Goal: Task Accomplishment & Management: Complete application form

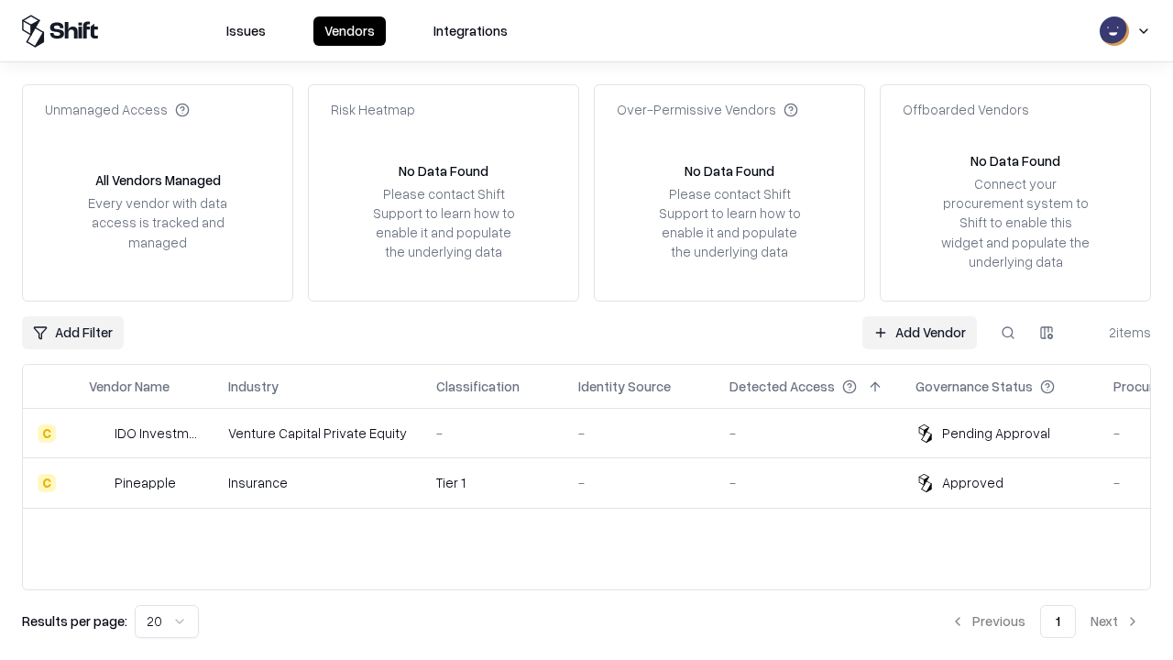
click at [919, 332] on link "Add Vendor" at bounding box center [919, 332] width 115 height 33
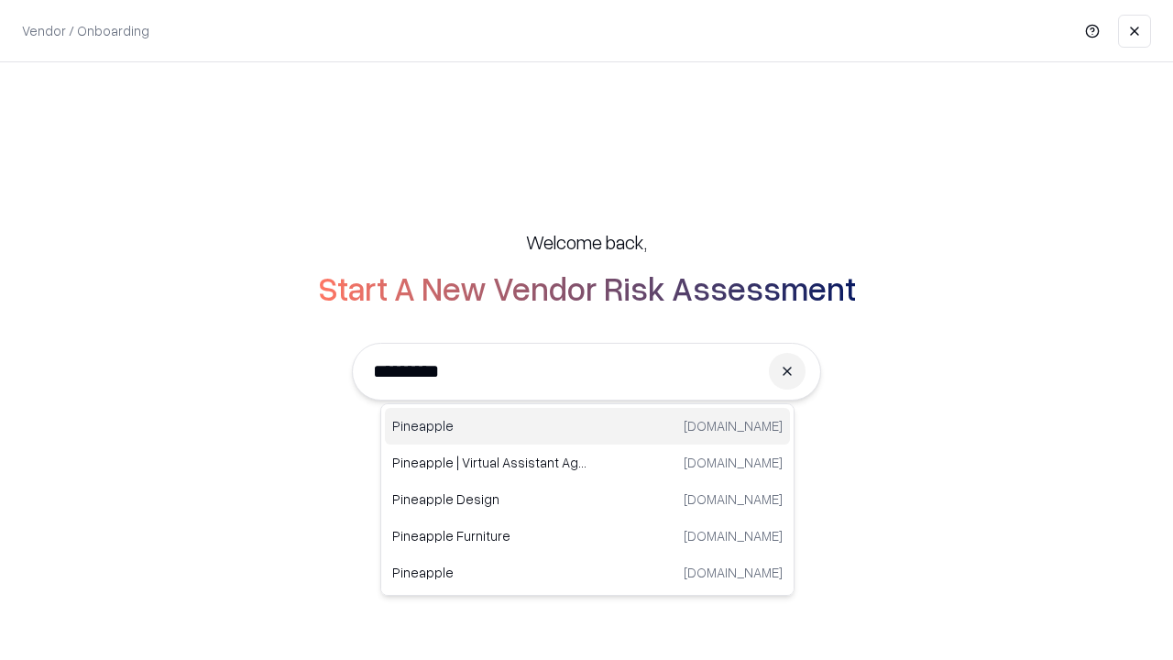
click at [587, 426] on div "Pineapple [DOMAIN_NAME]" at bounding box center [587, 426] width 405 height 37
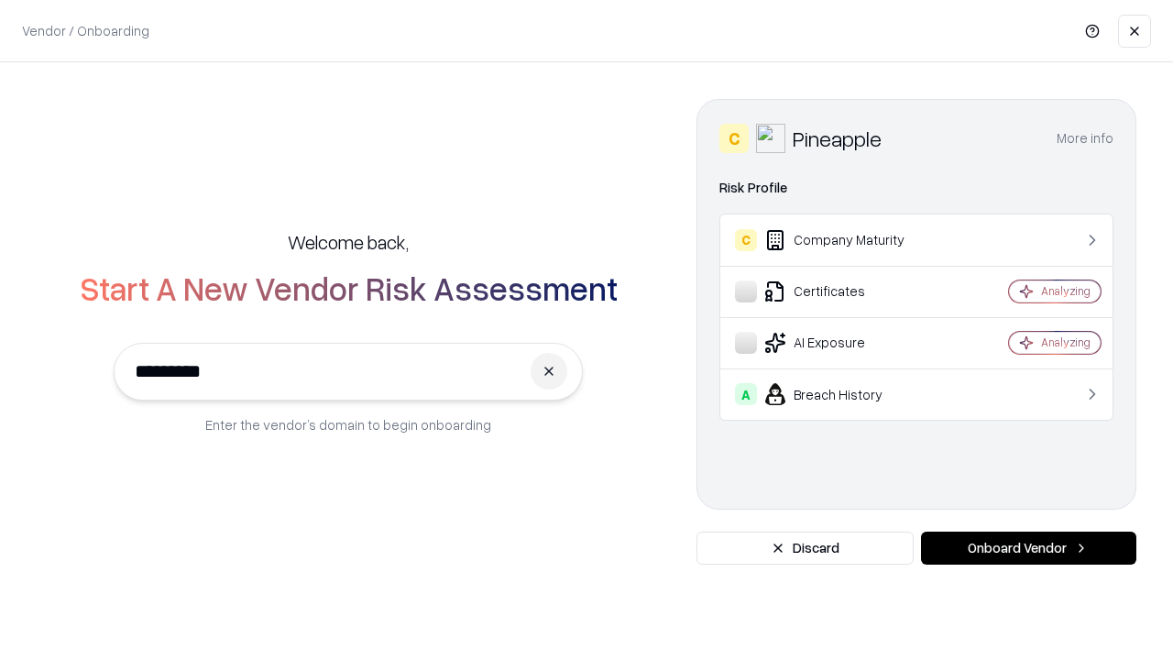
type input "*********"
click at [1028, 548] on button "Onboard Vendor" at bounding box center [1028, 548] width 215 height 33
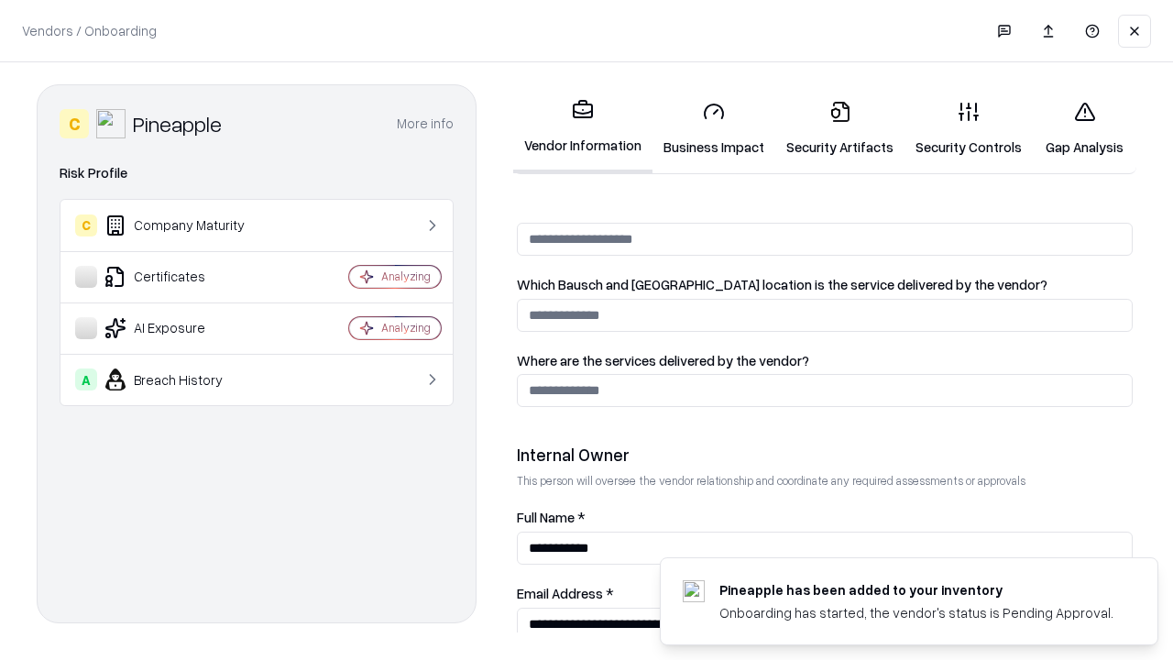
scroll to position [950, 0]
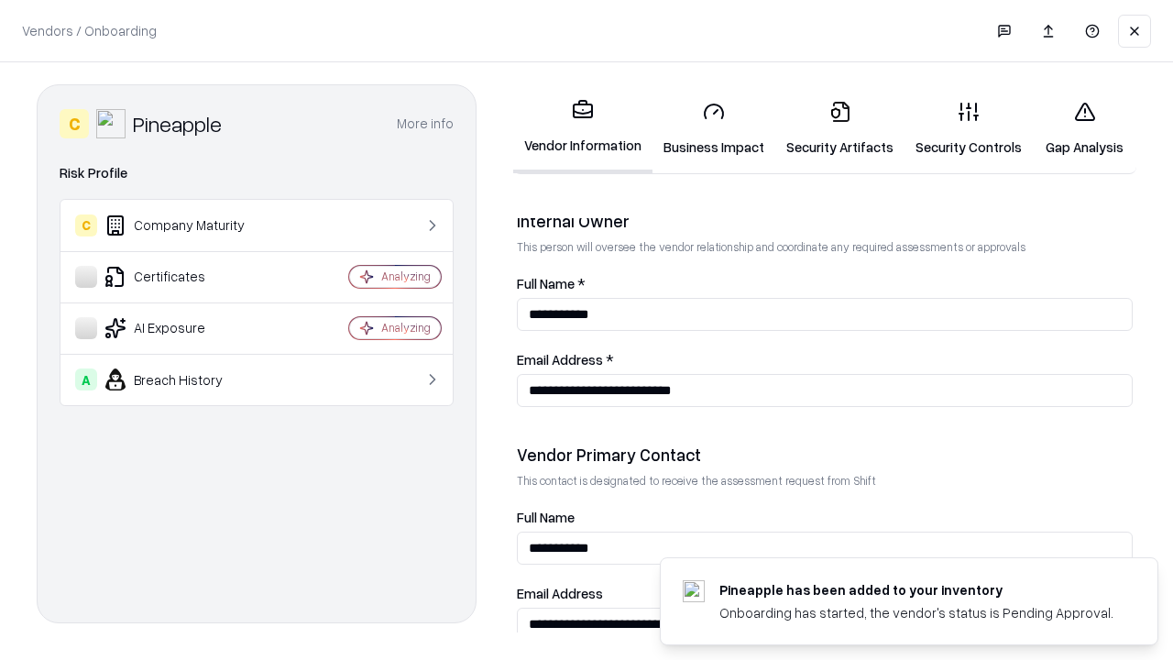
click at [714, 128] on link "Business Impact" at bounding box center [714, 128] width 123 height 85
click at [840, 128] on link "Security Artifacts" at bounding box center [839, 128] width 129 height 85
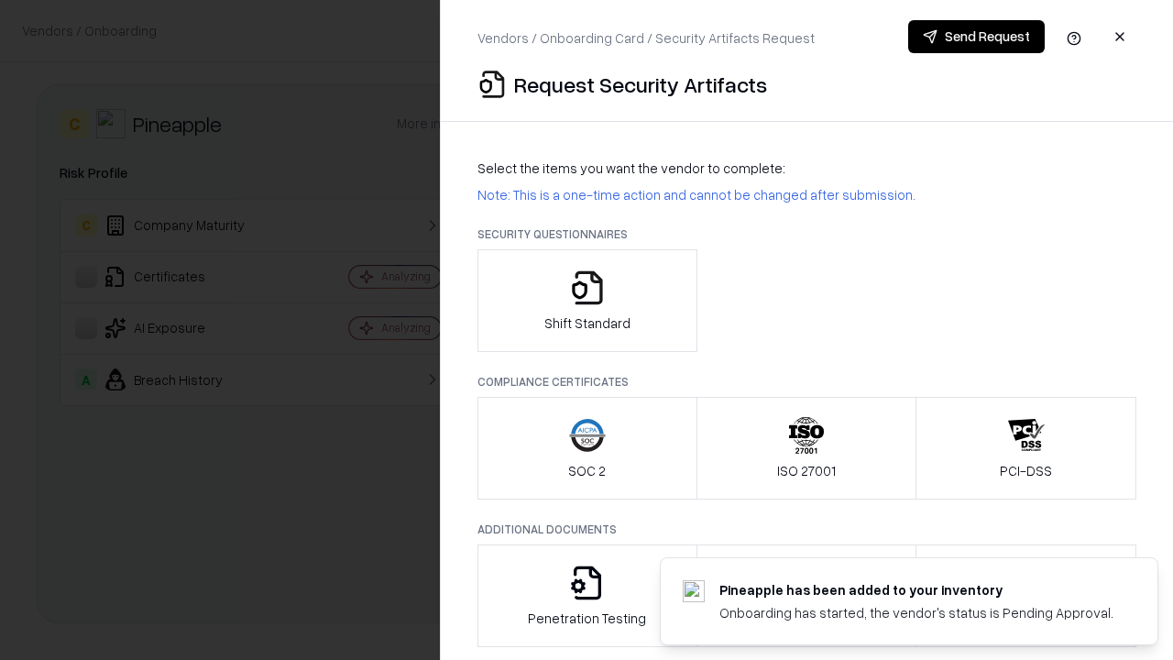
click at [587, 301] on icon "button" at bounding box center [587, 287] width 37 height 37
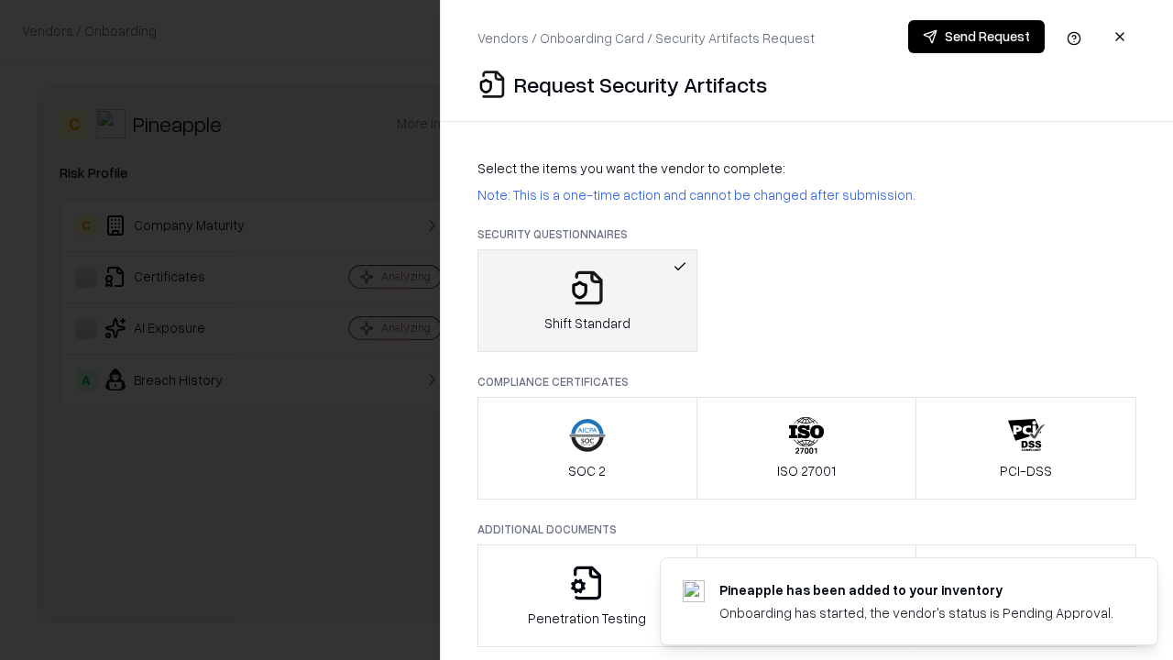
click at [976, 37] on button "Send Request" at bounding box center [976, 36] width 137 height 33
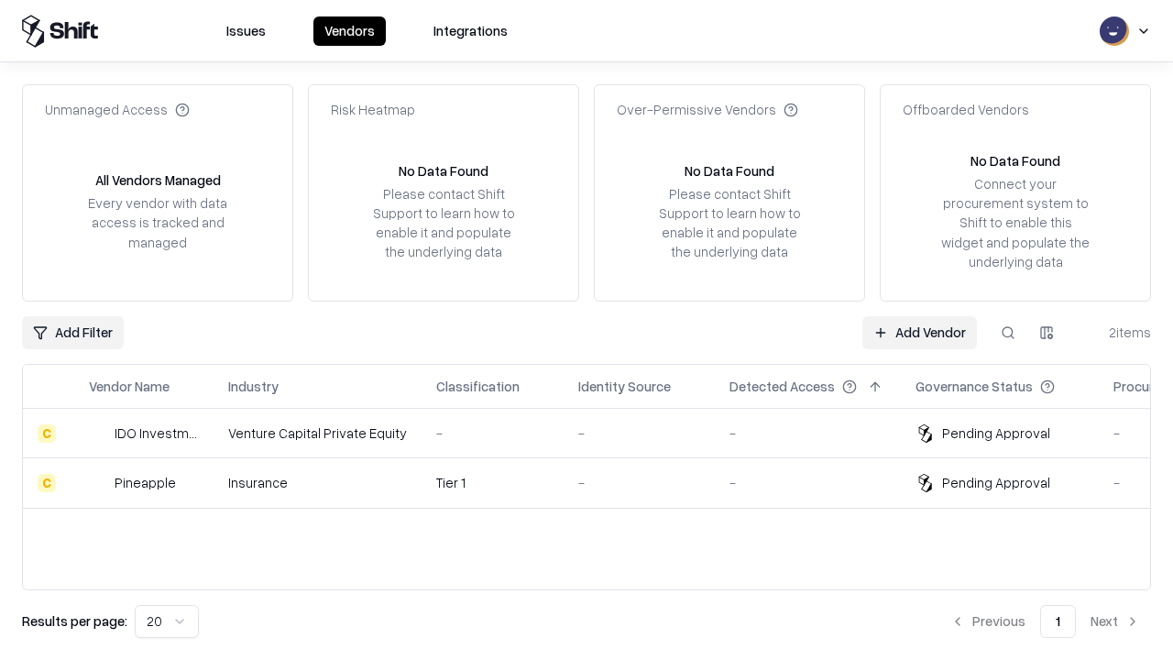
click at [919, 332] on link "Add Vendor" at bounding box center [919, 332] width 115 height 33
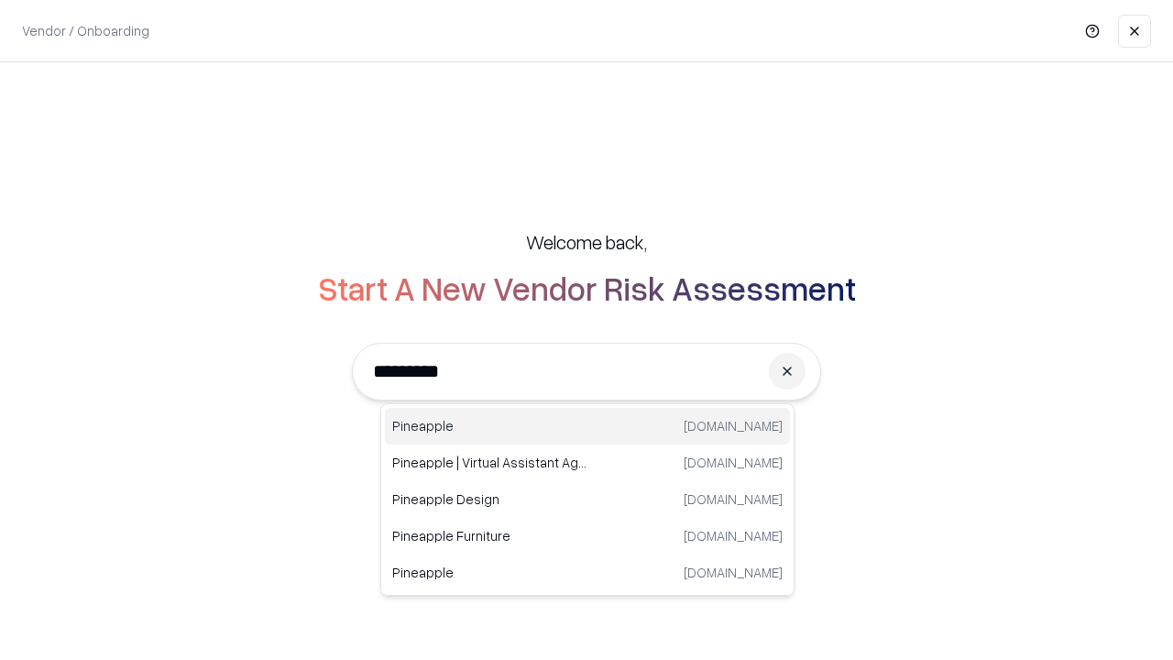
click at [587, 426] on div "Pineapple [DOMAIN_NAME]" at bounding box center [587, 426] width 405 height 37
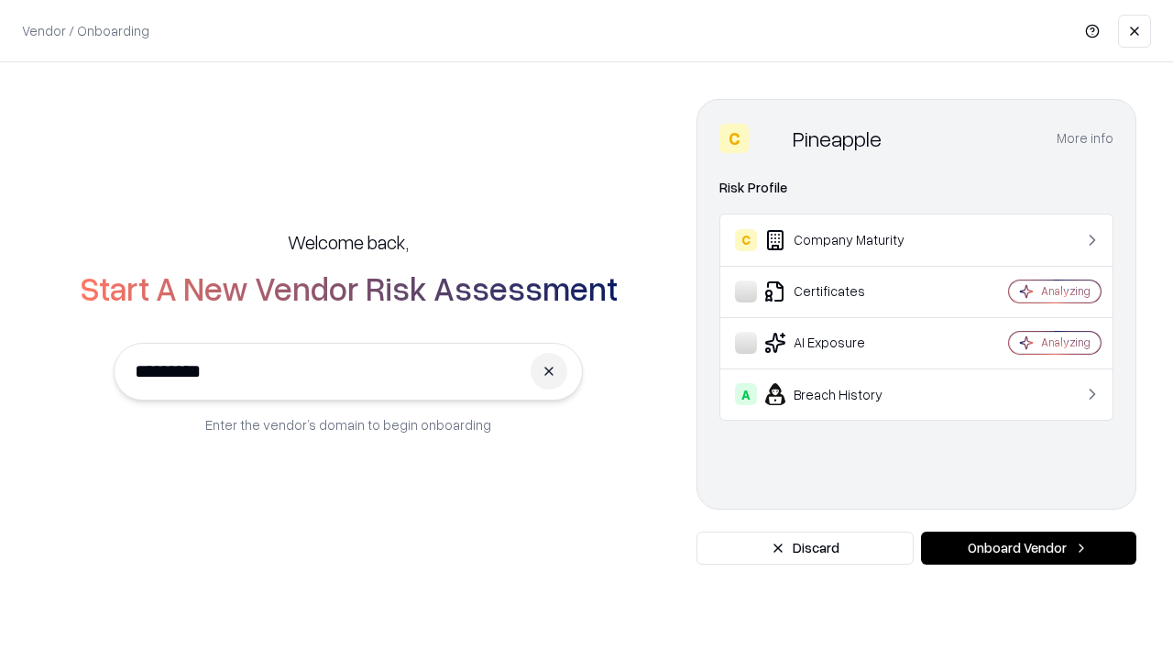
type input "*********"
click at [1028, 548] on button "Onboard Vendor" at bounding box center [1028, 548] width 215 height 33
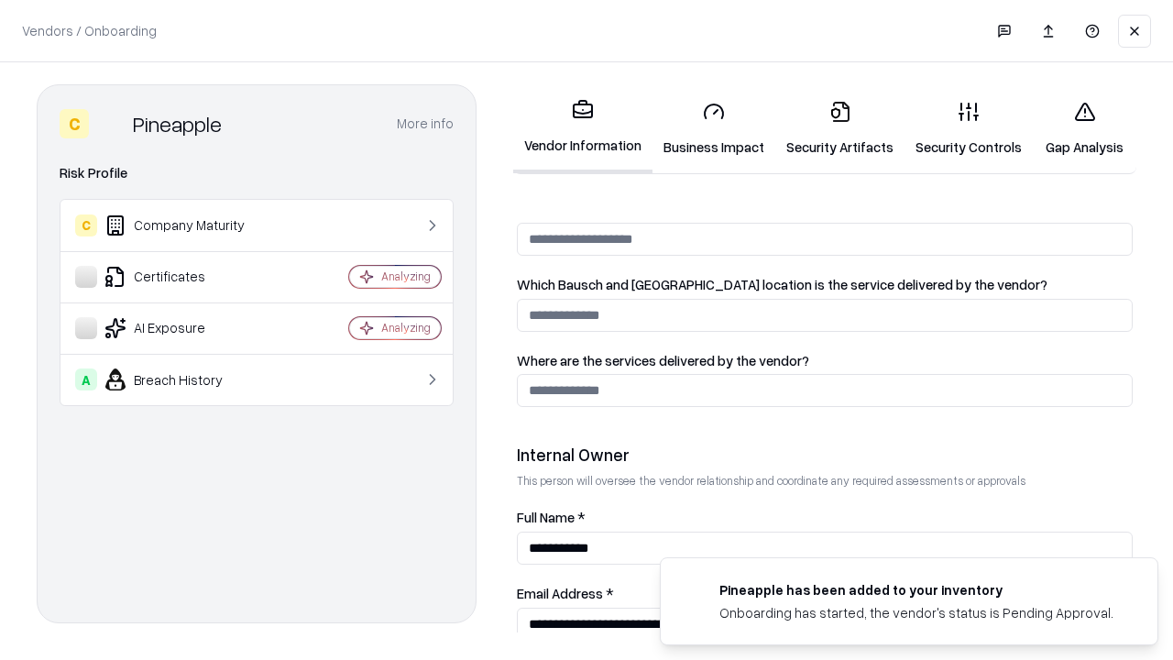
scroll to position [950, 0]
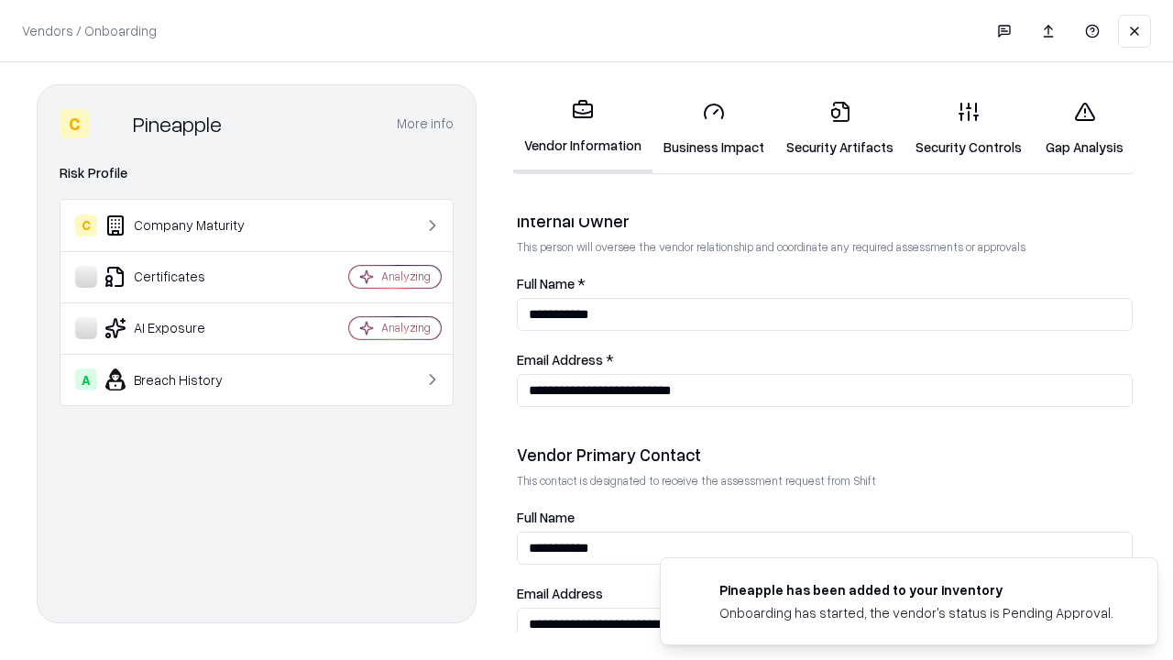
click at [1084, 128] on link "Gap Analysis" at bounding box center [1085, 128] width 104 height 85
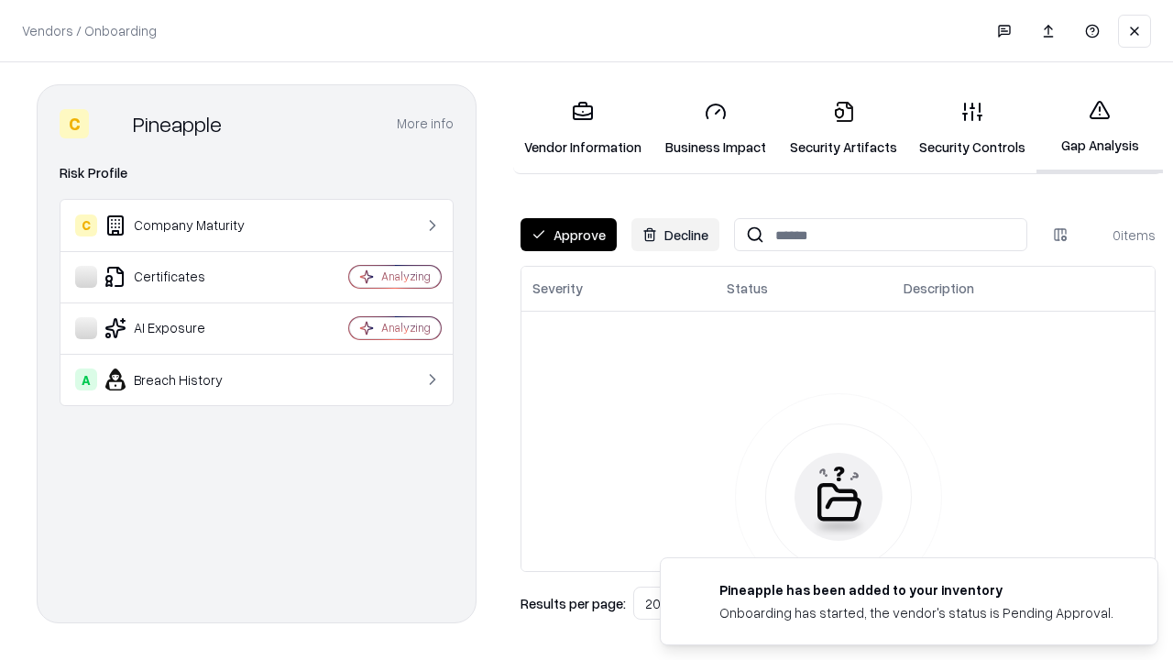
click at [568, 235] on button "Approve" at bounding box center [569, 234] width 96 height 33
